Goal: Task Accomplishment & Management: Manage account settings

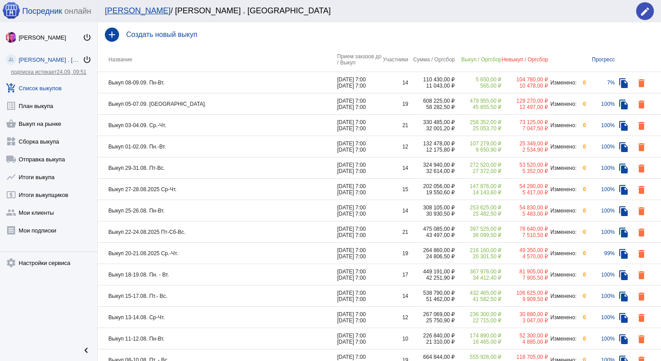
click at [203, 104] on td "Выкуп 05-07.09. [GEOGRAPHIC_DATA]." at bounding box center [218, 103] width 240 height 21
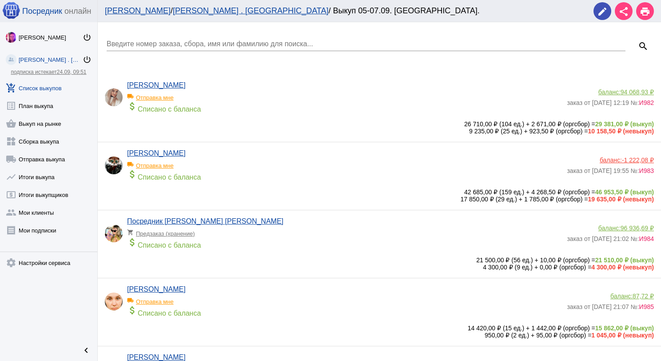
click at [174, 44] on input "Введите номер заказа, сбора, имя или фамилию для поиска..." at bounding box center [366, 44] width 519 height 8
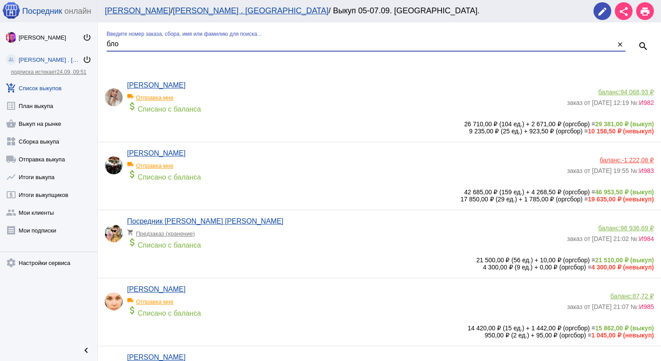
type input "бло"
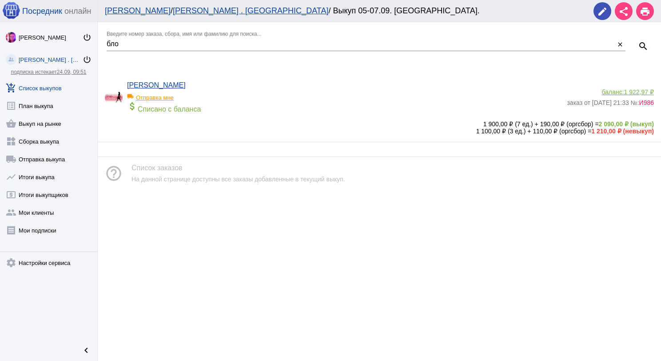
click at [642, 93] on span "1 922,97 ₽" at bounding box center [639, 91] width 30 height 7
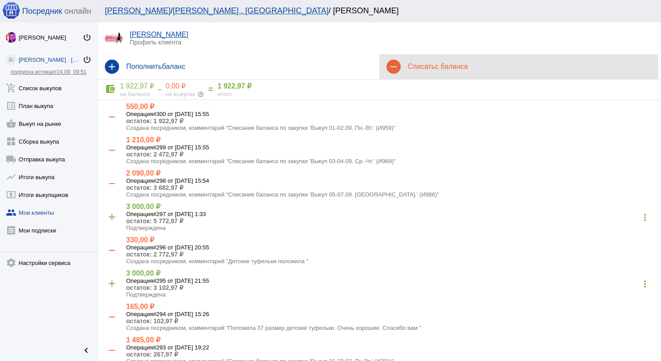
click at [441, 69] on span "с баланса" at bounding box center [451, 67] width 33 height 8
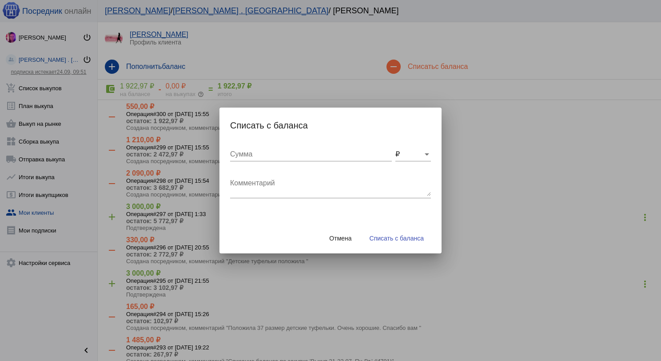
click at [260, 198] on div "Комментарий" at bounding box center [330, 188] width 201 height 37
click at [259, 193] on textarea "Комментарий" at bounding box center [330, 187] width 201 height 18
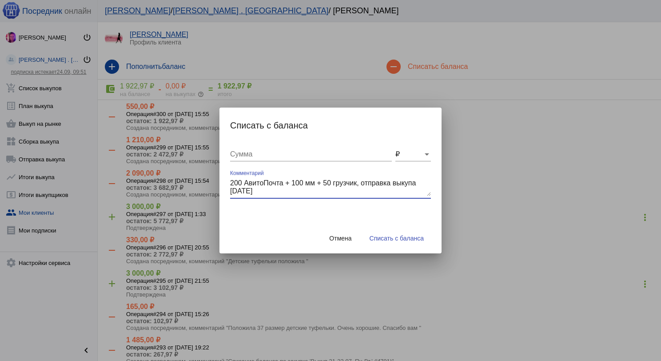
type textarea "200 АвитоПочта + 100 мм + 50 грузчик, отправка выкупа [DATE]"
click at [267, 156] on input "Сумма" at bounding box center [311, 154] width 162 height 8
type input "350"
click at [371, 241] on span "Списать с баланса" at bounding box center [397, 238] width 54 height 7
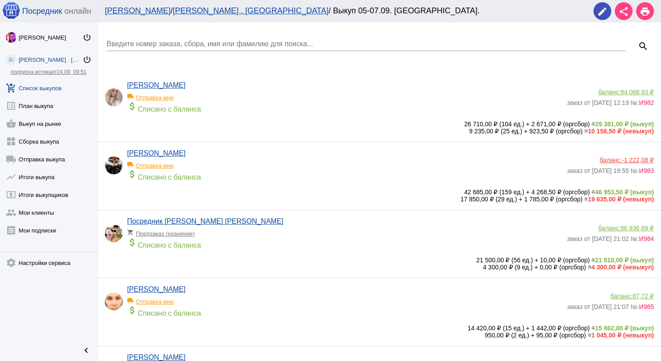
click at [172, 46] on input "Введите номер заказа, сбора, имя или фамилию для поиска..." at bounding box center [366, 44] width 519 height 8
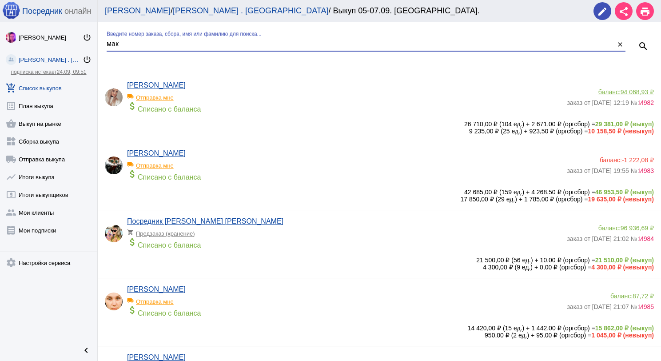
type input "мак"
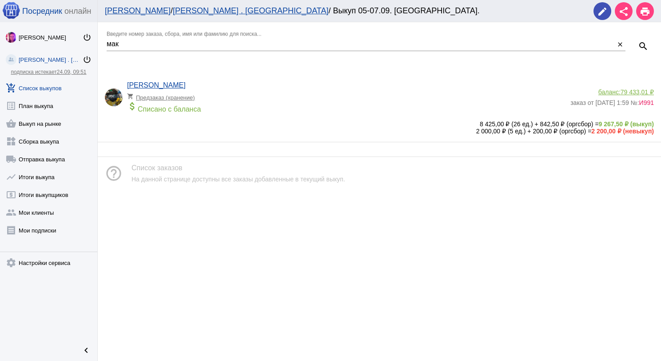
click at [625, 93] on span "79 433,01 ₽" at bounding box center [637, 91] width 33 height 7
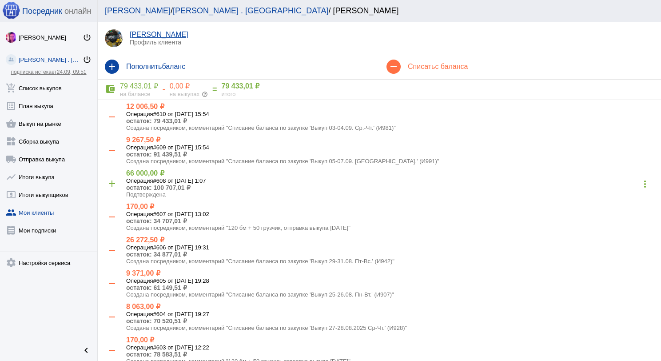
click at [427, 68] on h4 "Списать с баланса" at bounding box center [531, 67] width 246 height 8
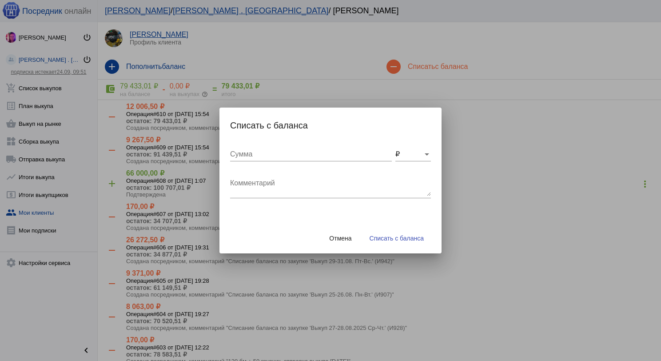
click at [248, 178] on textarea "Комментарий" at bounding box center [330, 187] width 201 height 18
type textarea "120 бм + 50 грузчик, отправка выкупа [DATE]"
click at [268, 160] on div "Сумма" at bounding box center [311, 151] width 162 height 20
type input "170"
click at [420, 240] on span "Списать с баланса" at bounding box center [397, 238] width 54 height 7
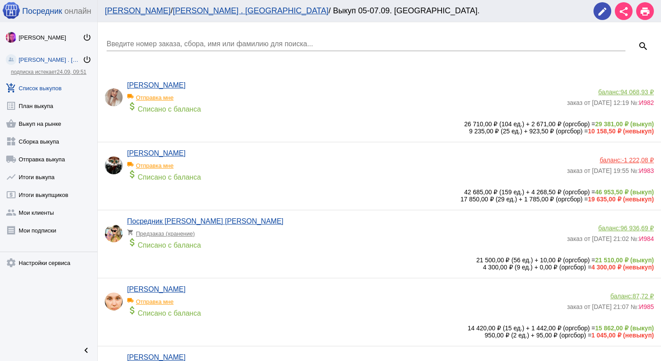
click at [208, 44] on input "Введите номер заказа, сбора, имя или фамилию для поиска..." at bounding box center [366, 44] width 519 height 8
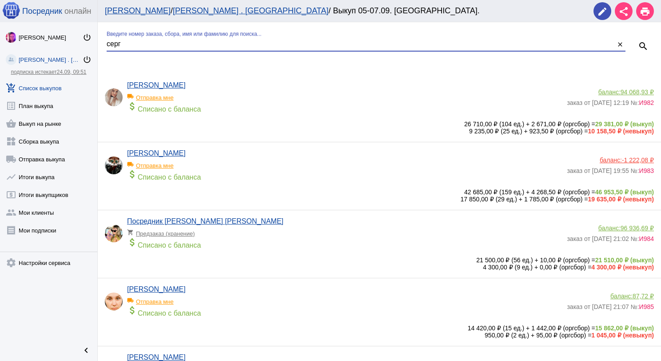
type input "серг"
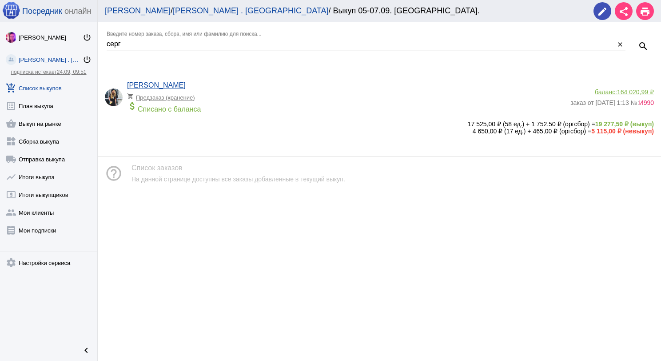
click at [630, 89] on span "164 020,99 ₽" at bounding box center [635, 91] width 37 height 7
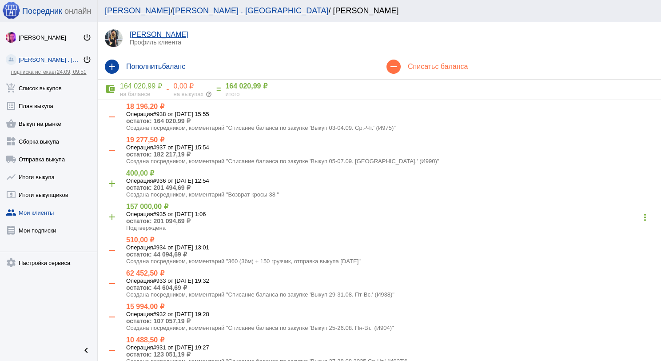
click at [428, 69] on h4 "Списать с баланса" at bounding box center [531, 67] width 246 height 8
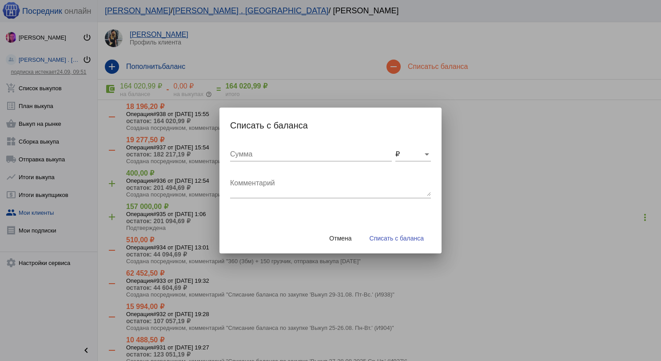
click at [319, 191] on textarea "Комментарий" at bounding box center [330, 187] width 201 height 18
type textarea "120 бм + 50 грузчик, отправка выкупа [DATE]"
click at [337, 152] on input "Сумма" at bounding box center [311, 154] width 162 height 8
type input "170"
click at [414, 243] on button "Списать с баланса" at bounding box center [397, 238] width 68 height 16
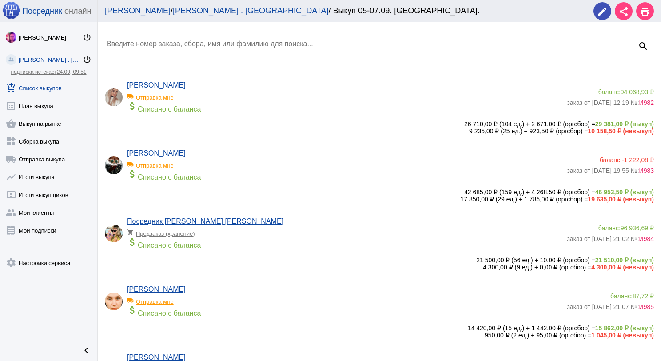
click at [181, 46] on input "Введите номер заказа, сбора, имя или фамилию для поиска..." at bounding box center [366, 44] width 519 height 8
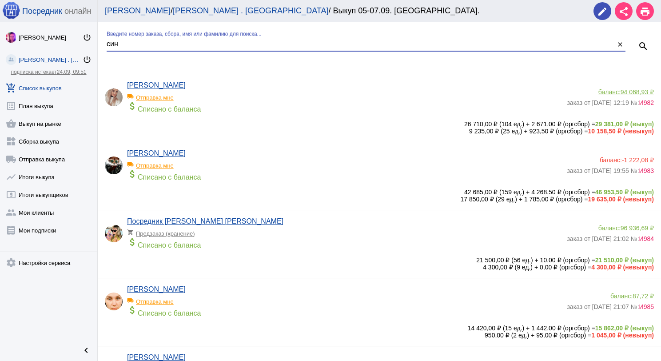
type input "син"
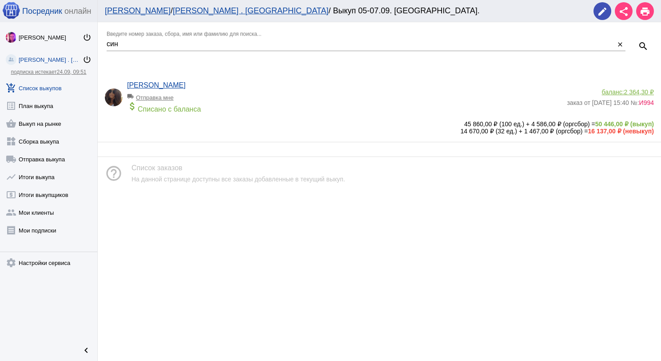
click at [629, 92] on span "2 364,30 ₽" at bounding box center [639, 91] width 30 height 7
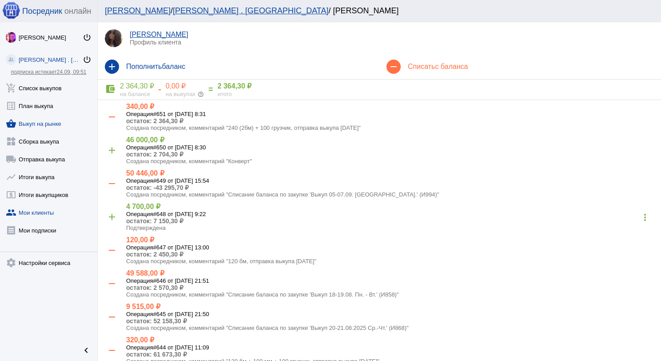
click at [48, 124] on link "shopping_basket Выкуп на рынке" at bounding box center [48, 122] width 97 height 18
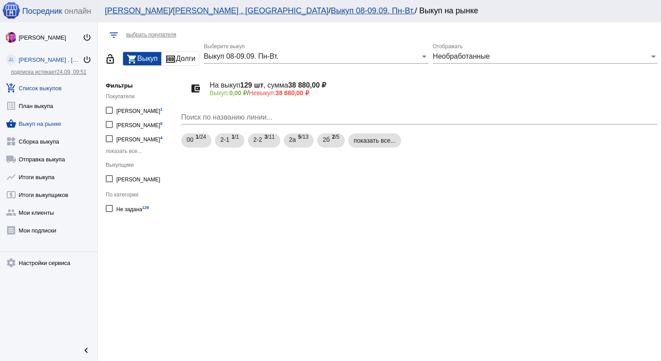
click at [52, 84] on link "add_shopping_cart Список выкупов" at bounding box center [48, 86] width 97 height 18
